Goal: Use online tool/utility: Use online tool/utility

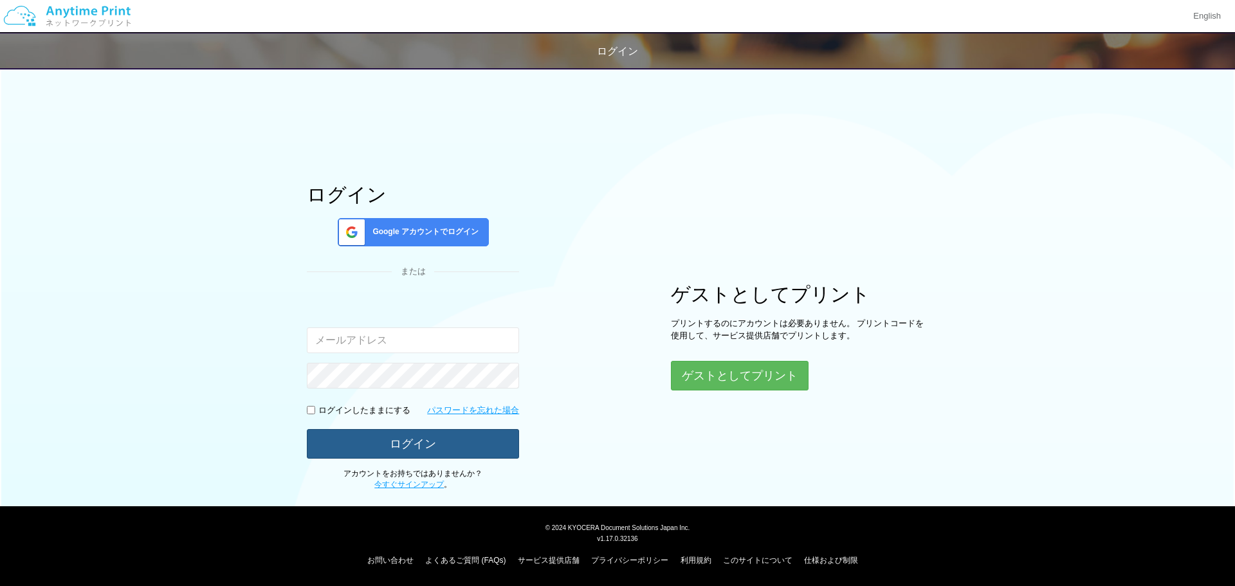
type input "[EMAIL_ADDRESS][DOMAIN_NAME]"
click at [412, 438] on button "ログイン" at bounding box center [413, 443] width 212 height 28
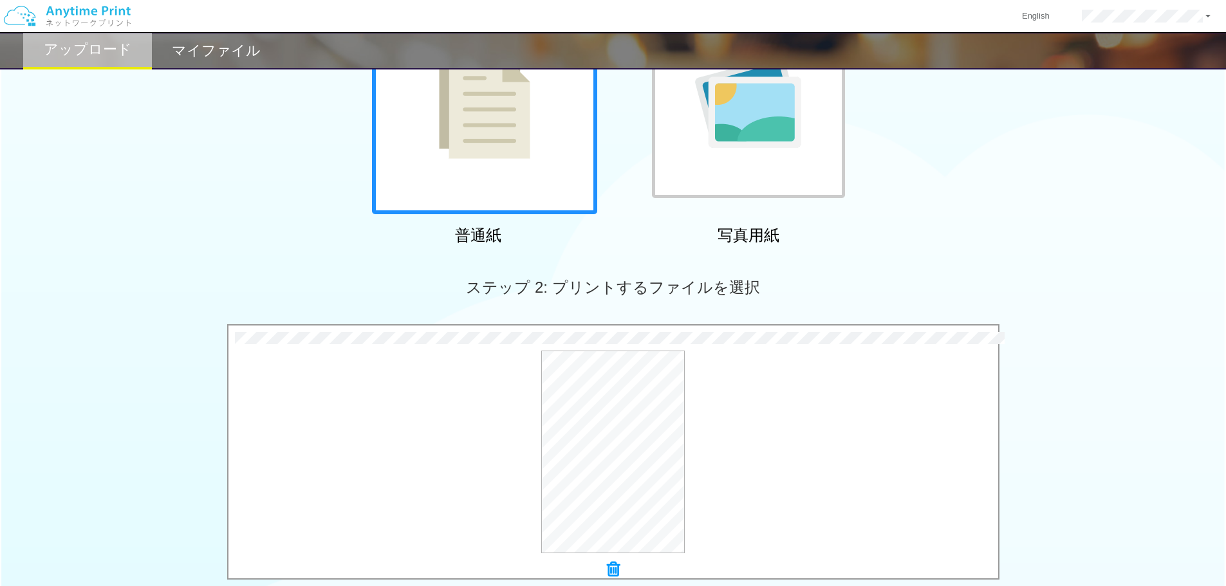
scroll to position [393, 0]
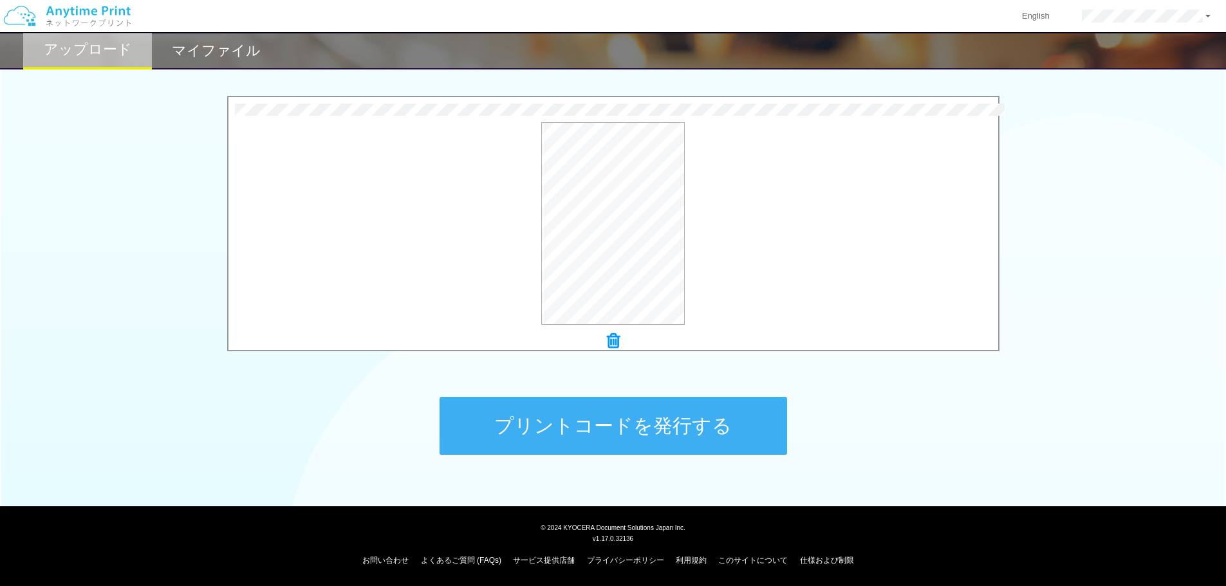
click at [679, 412] on button "プリントコードを発行する" at bounding box center [612, 426] width 347 height 58
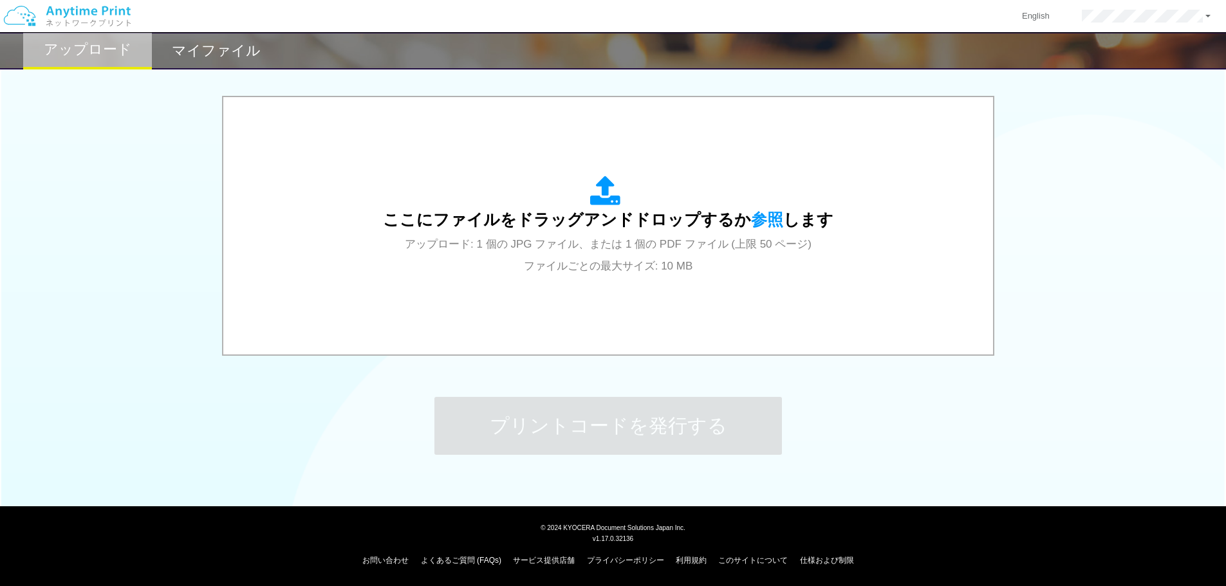
scroll to position [0, 0]
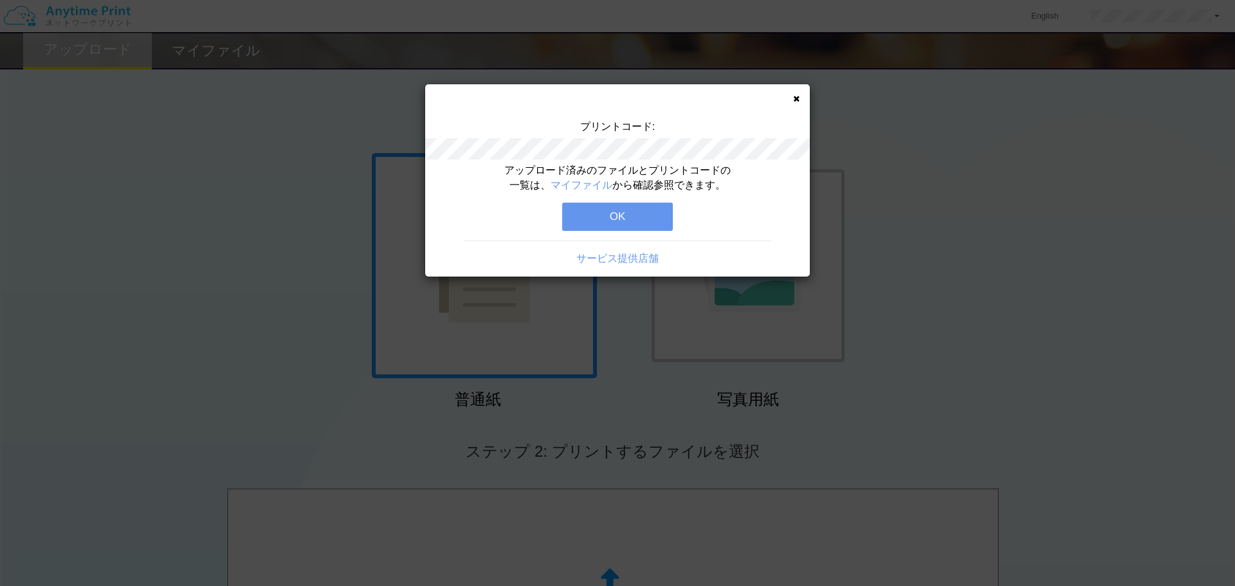
click at [619, 210] on button "OK" at bounding box center [617, 217] width 111 height 28
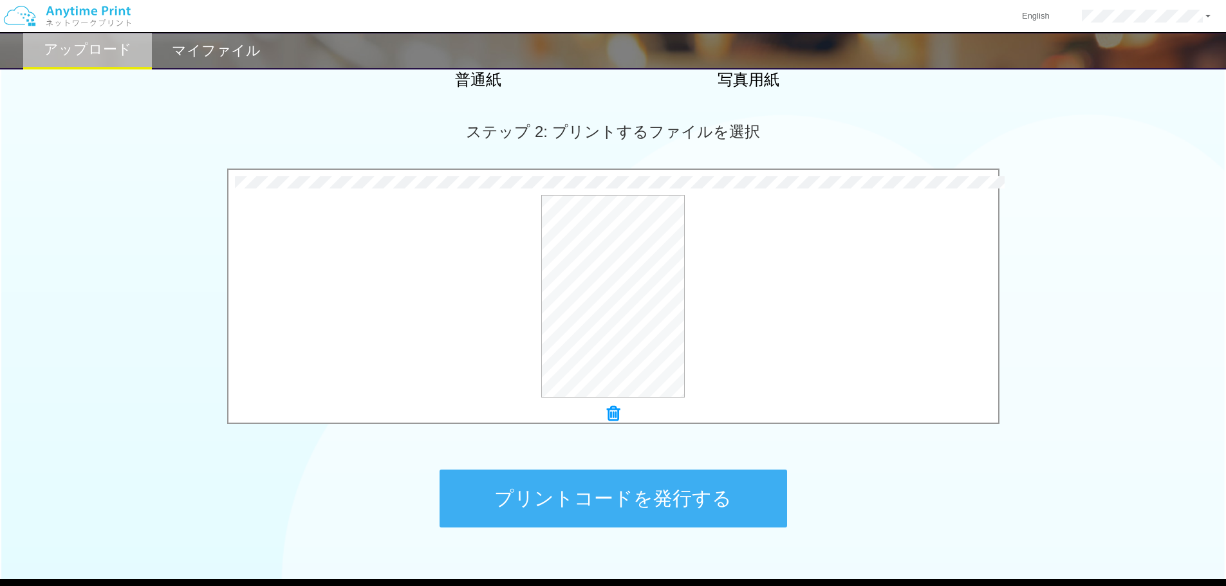
scroll to position [393, 0]
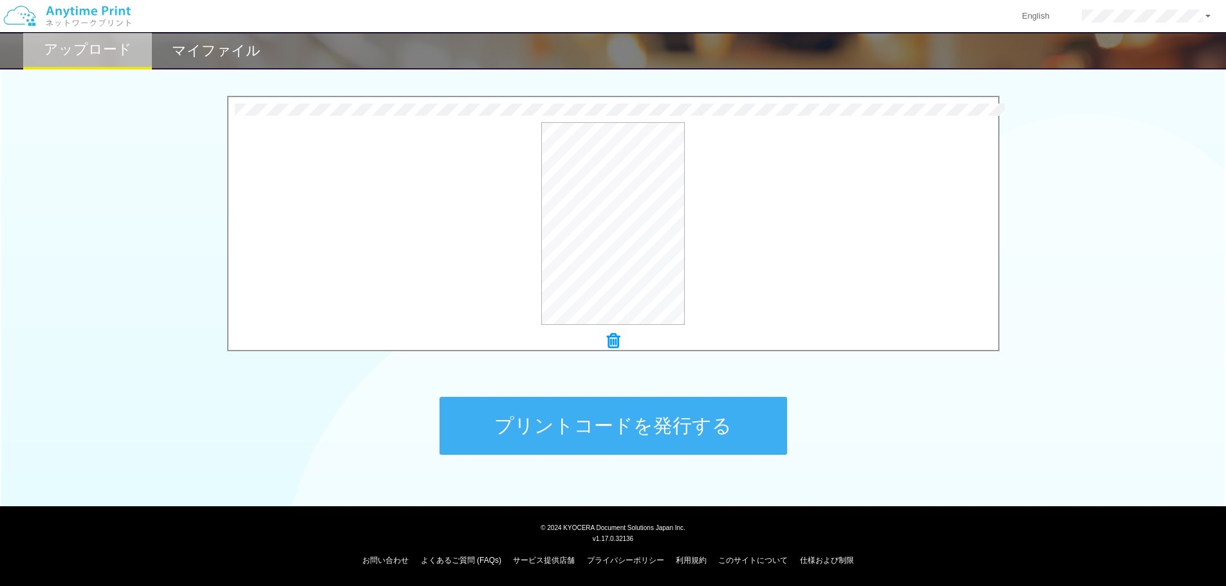
click at [615, 413] on button "プリントコードを発行する" at bounding box center [612, 426] width 347 height 58
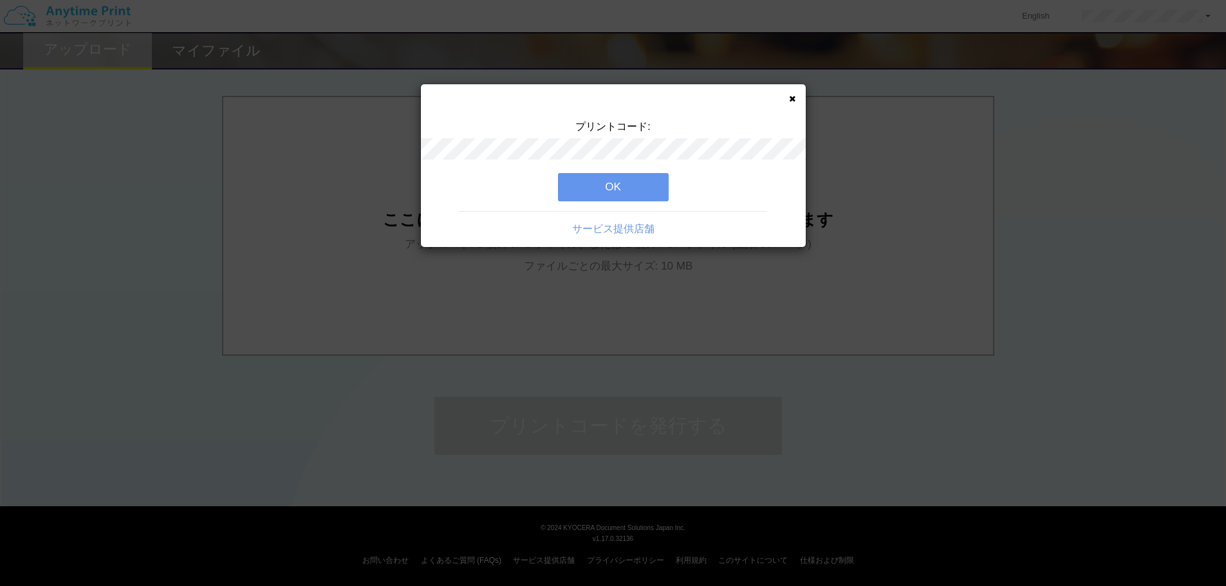
scroll to position [0, 0]
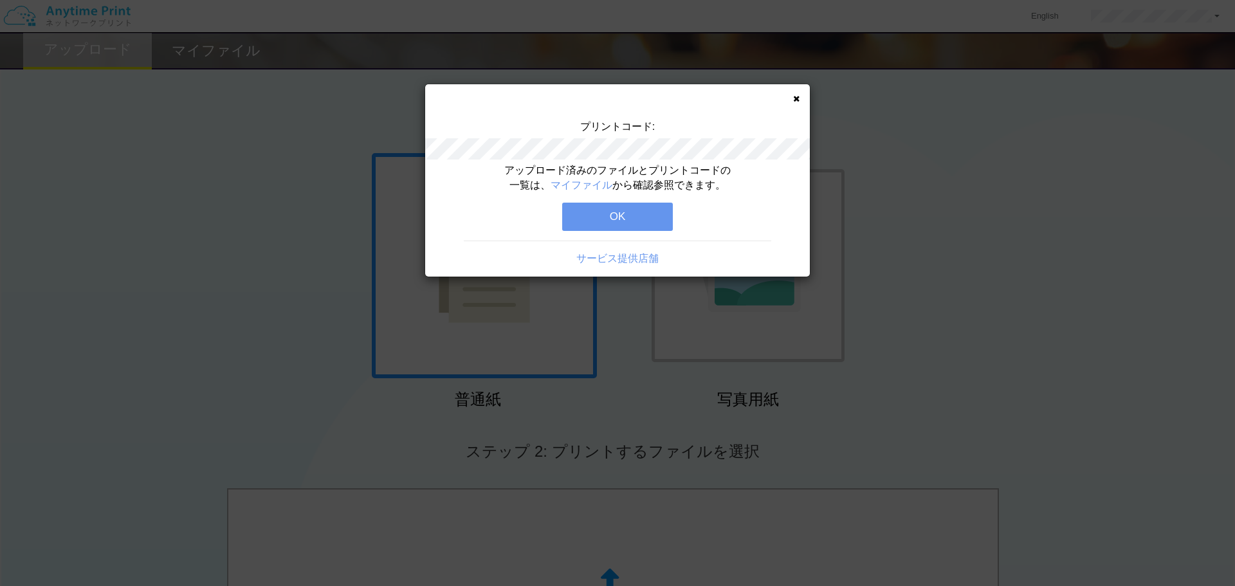
click at [632, 213] on button "OK" at bounding box center [617, 217] width 111 height 28
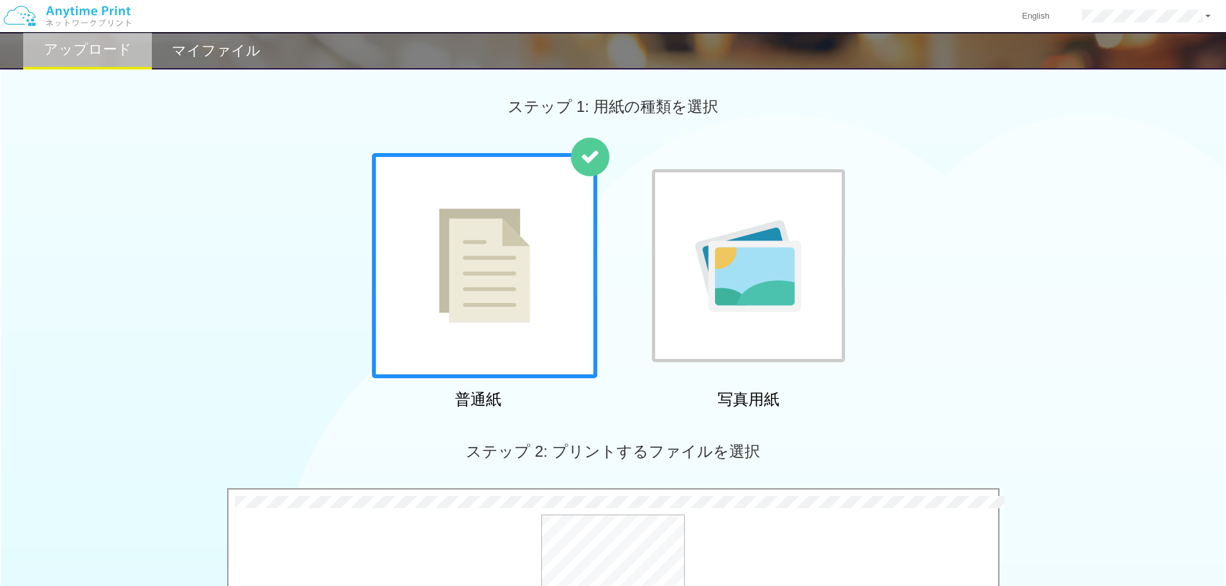
scroll to position [393, 0]
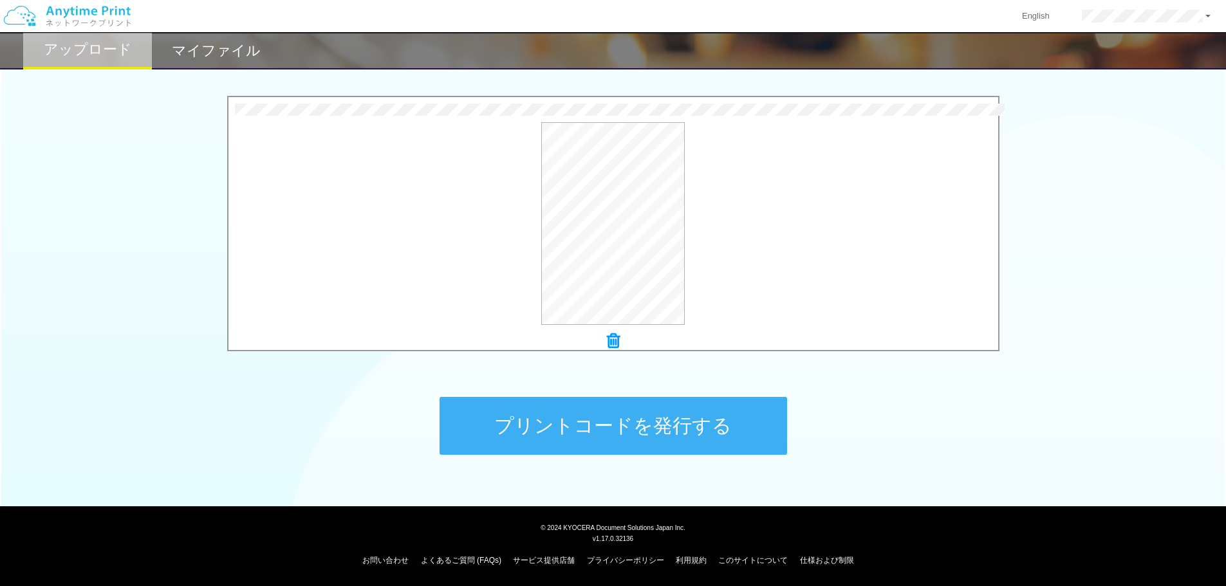
click at [604, 414] on button "プリントコードを発行する" at bounding box center [612, 426] width 347 height 58
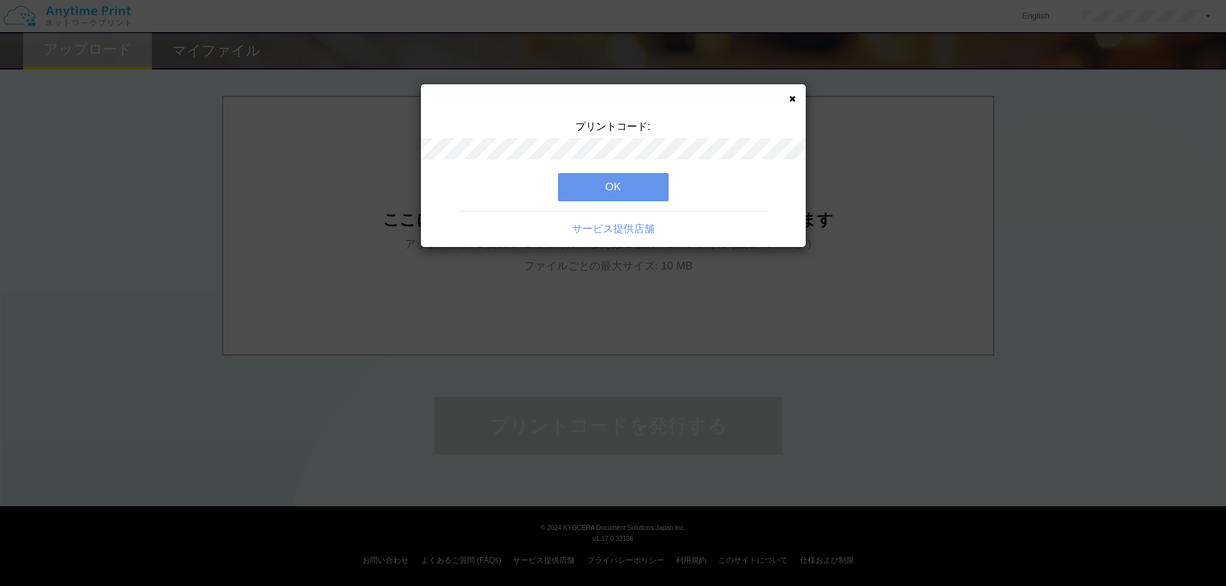
scroll to position [0, 0]
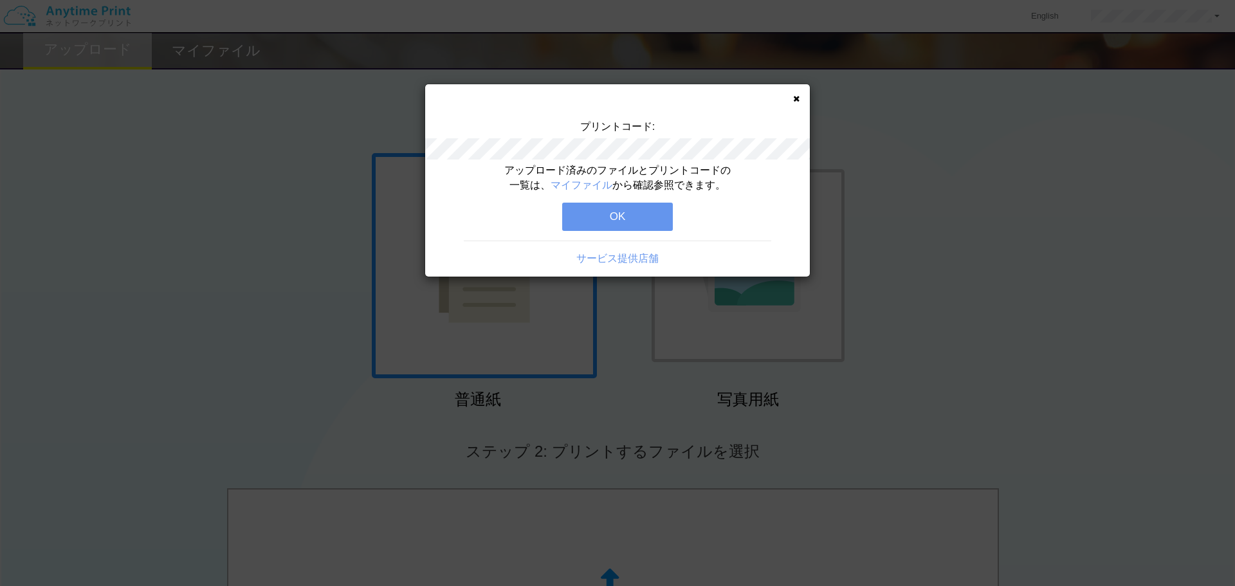
click at [613, 219] on button "OK" at bounding box center [617, 217] width 111 height 28
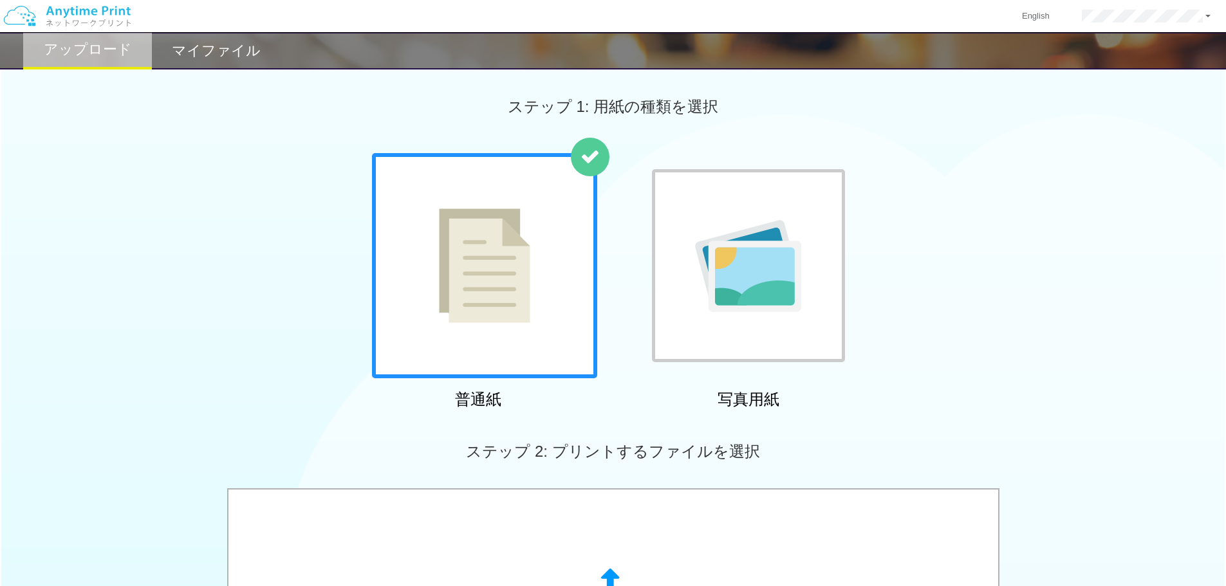
click at [229, 46] on h2 "マイファイル" at bounding box center [216, 50] width 89 height 15
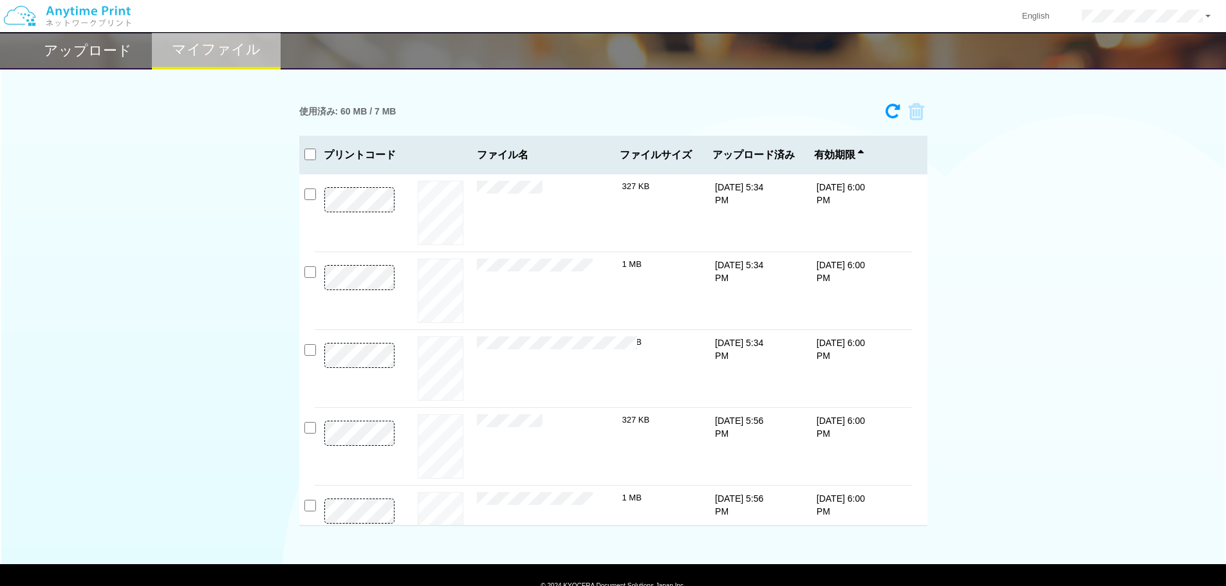
scroll to position [116, 0]
